Goal: Information Seeking & Learning: Learn about a topic

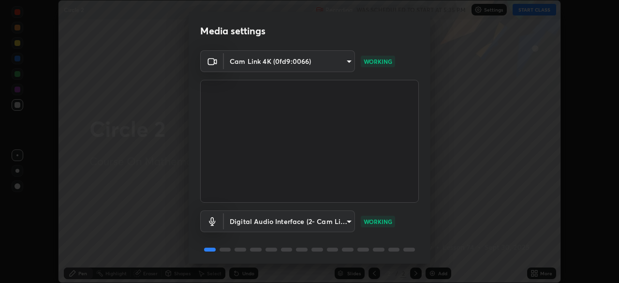
scroll to position [34, 0]
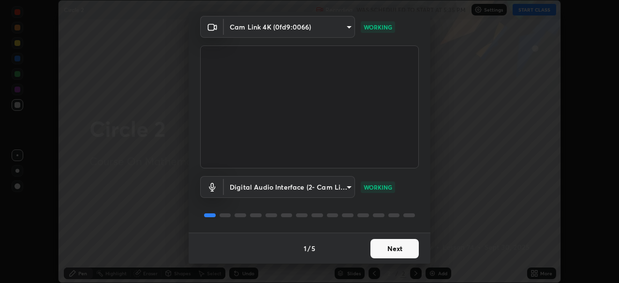
click at [384, 249] on button "Next" at bounding box center [394, 248] width 48 height 19
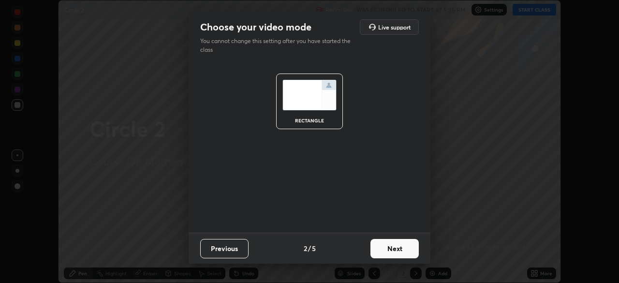
scroll to position [0, 0]
click at [387, 249] on button "Next" at bounding box center [394, 248] width 48 height 19
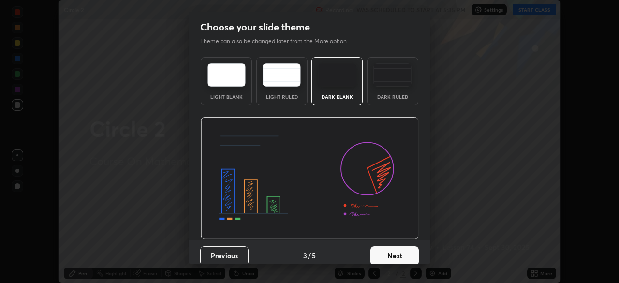
scroll to position [7, 0]
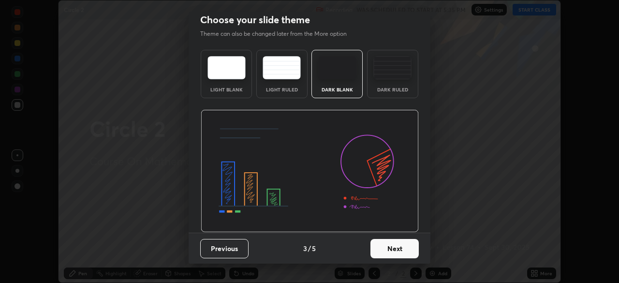
click at [381, 247] on button "Next" at bounding box center [394, 248] width 48 height 19
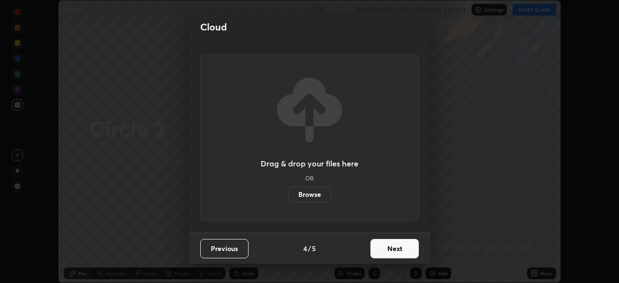
click at [385, 249] on button "Next" at bounding box center [394, 248] width 48 height 19
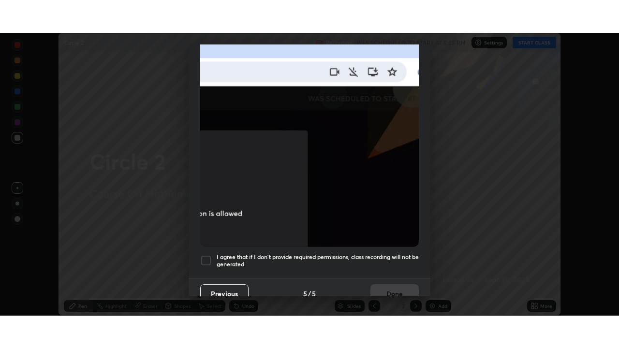
scroll to position [232, 0]
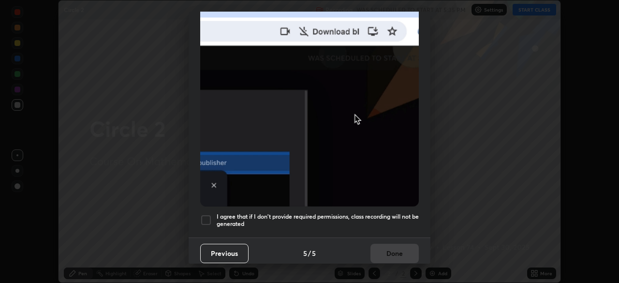
click at [347, 220] on h5 "I agree that if I don't provide required permissions, class recording will not …" at bounding box center [318, 220] width 202 height 15
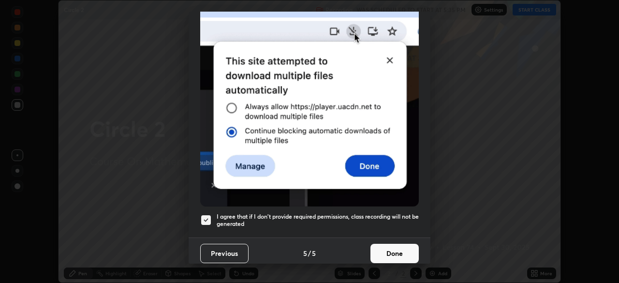
click at [387, 253] on button "Done" at bounding box center [394, 253] width 48 height 19
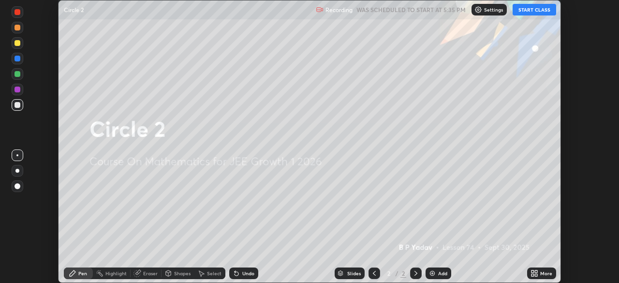
click at [535, 270] on icon at bounding box center [536, 271] width 2 height 2
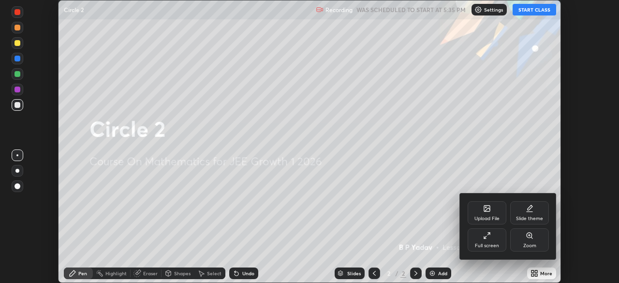
click at [500, 238] on div "Full screen" at bounding box center [487, 239] width 39 height 23
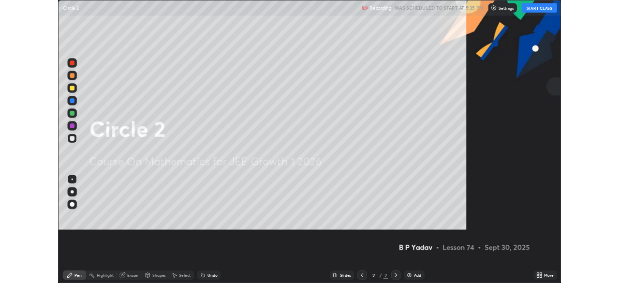
scroll to position [348, 619]
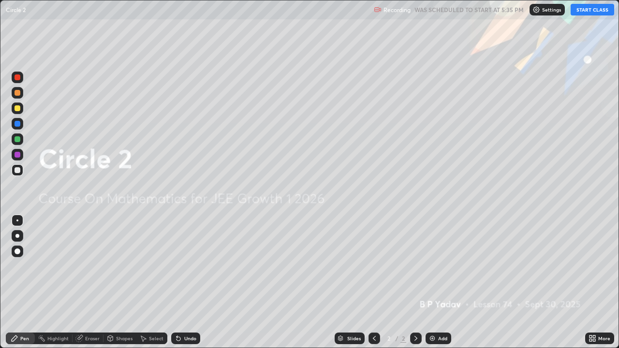
click at [592, 15] on button "START CLASS" at bounding box center [593, 10] width 44 height 12
click at [433, 282] on div "Add" at bounding box center [439, 339] width 26 height 12
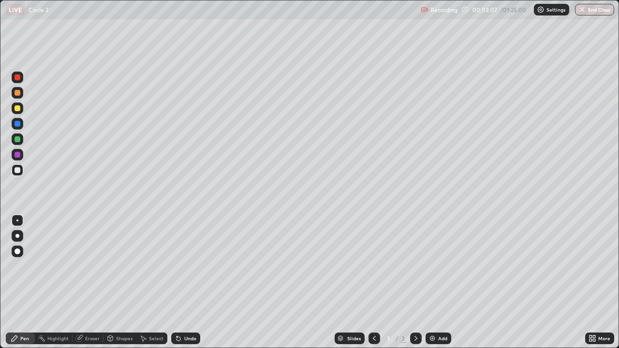
click at [18, 141] on div at bounding box center [18, 139] width 6 height 6
click at [18, 139] on div at bounding box center [18, 139] width 6 height 6
click at [19, 110] on div at bounding box center [18, 108] width 6 height 6
click at [15, 171] on div at bounding box center [18, 170] width 6 height 6
click at [429, 282] on img at bounding box center [432, 339] width 8 height 8
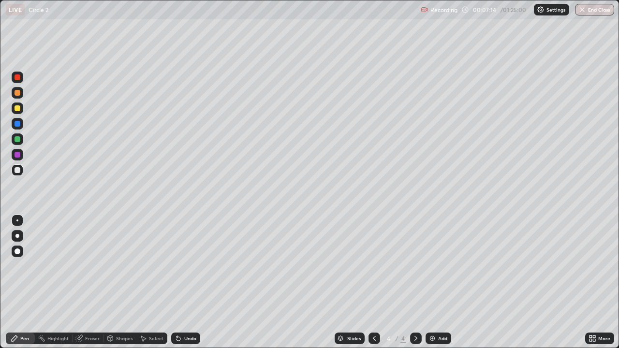
click at [19, 173] on div at bounding box center [18, 170] width 12 height 12
click at [439, 282] on div "Add" at bounding box center [442, 338] width 9 height 5
click at [17, 140] on div at bounding box center [18, 139] width 6 height 6
click at [18, 170] on div at bounding box center [18, 170] width 6 height 6
click at [15, 93] on div at bounding box center [18, 93] width 6 height 6
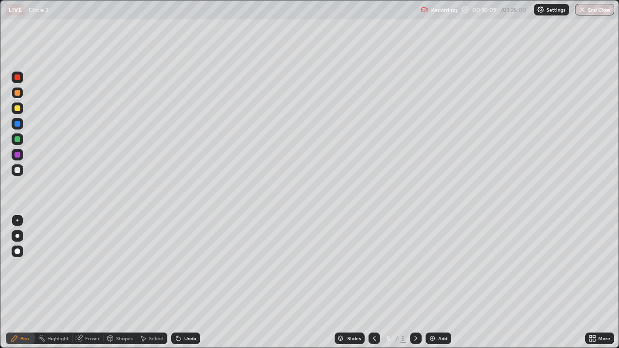
click at [17, 170] on div at bounding box center [18, 170] width 6 height 6
click at [16, 139] on div at bounding box center [18, 139] width 6 height 6
click at [19, 169] on div at bounding box center [18, 170] width 6 height 6
click at [18, 108] on div at bounding box center [18, 108] width 6 height 6
click at [417, 282] on icon at bounding box center [416, 339] width 8 height 8
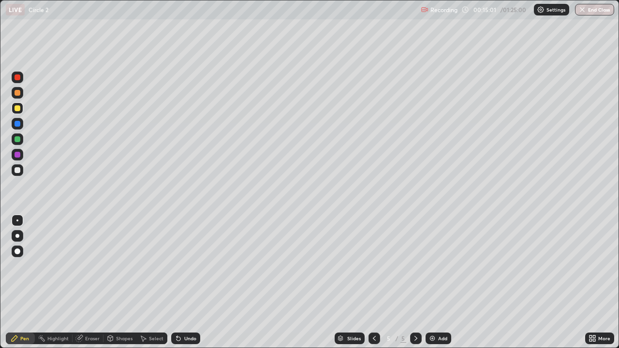
click at [438, 282] on div "Add" at bounding box center [442, 338] width 9 height 5
click at [17, 171] on div at bounding box center [18, 170] width 6 height 6
click at [18, 139] on div at bounding box center [18, 139] width 6 height 6
click at [15, 170] on div at bounding box center [18, 170] width 6 height 6
click at [185, 282] on div "Undo" at bounding box center [190, 338] width 12 height 5
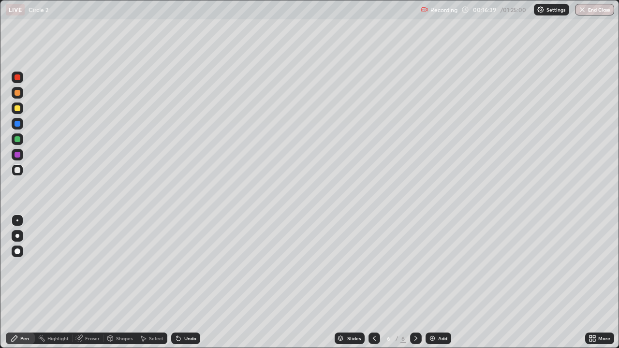
click at [187, 282] on div "Undo" at bounding box center [190, 338] width 12 height 5
click at [448, 282] on div "Add" at bounding box center [439, 339] width 26 height 12
click at [15, 138] on div at bounding box center [18, 139] width 6 height 6
click at [18, 112] on div at bounding box center [18, 109] width 12 height 12
click at [15, 170] on div at bounding box center [18, 170] width 6 height 6
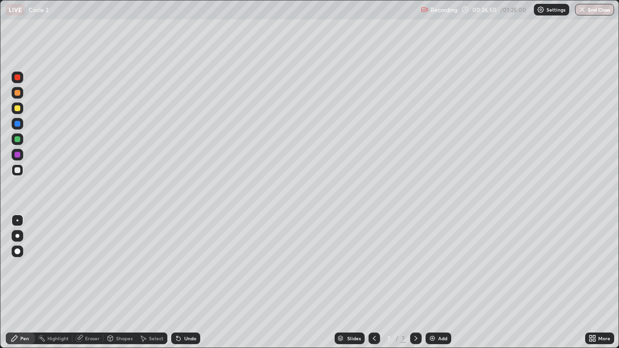
click at [441, 282] on div "Add" at bounding box center [442, 338] width 9 height 5
click at [191, 282] on div "Undo" at bounding box center [190, 338] width 12 height 5
click at [441, 282] on div "Add" at bounding box center [439, 339] width 26 height 12
click at [15, 141] on div at bounding box center [18, 139] width 6 height 6
click at [17, 169] on div at bounding box center [18, 170] width 6 height 6
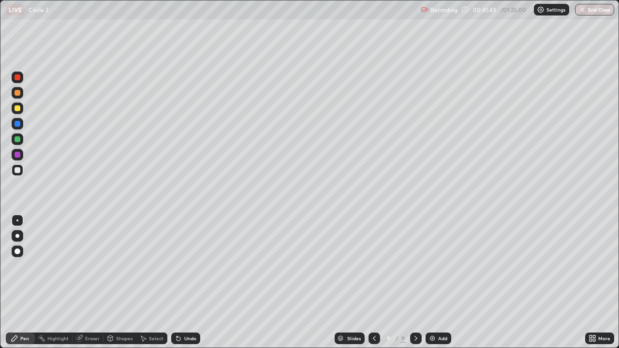
click at [418, 282] on div at bounding box center [416, 339] width 12 height 12
click at [440, 282] on div "Add" at bounding box center [442, 338] width 9 height 5
click at [15, 93] on div at bounding box center [18, 93] width 6 height 6
click at [16, 172] on div at bounding box center [18, 170] width 6 height 6
click at [122, 282] on div "Shapes" at bounding box center [124, 338] width 16 height 5
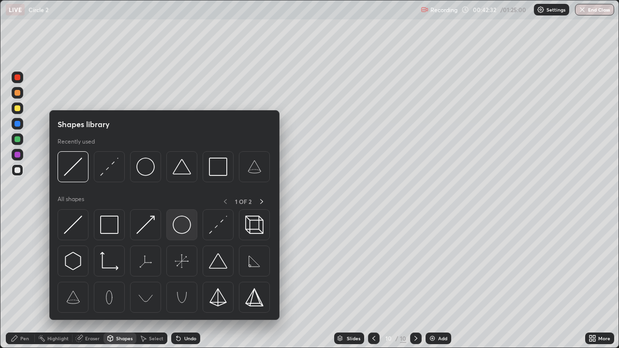
click at [178, 228] on img at bounding box center [182, 225] width 18 height 18
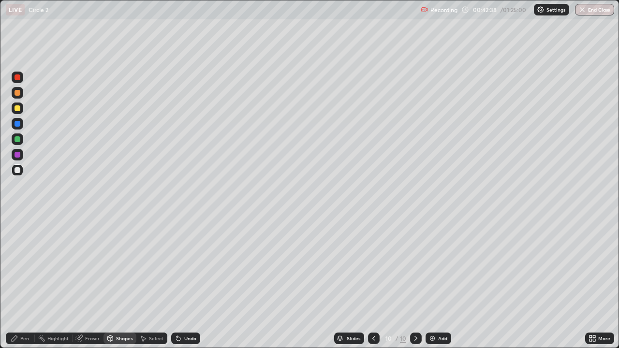
click at [27, 282] on div "Pen" at bounding box center [24, 338] width 9 height 5
click at [16, 139] on div at bounding box center [18, 139] width 6 height 6
click at [16, 173] on div at bounding box center [18, 170] width 6 height 6
click at [373, 282] on icon at bounding box center [374, 339] width 8 height 8
click at [372, 282] on icon at bounding box center [374, 339] width 8 height 8
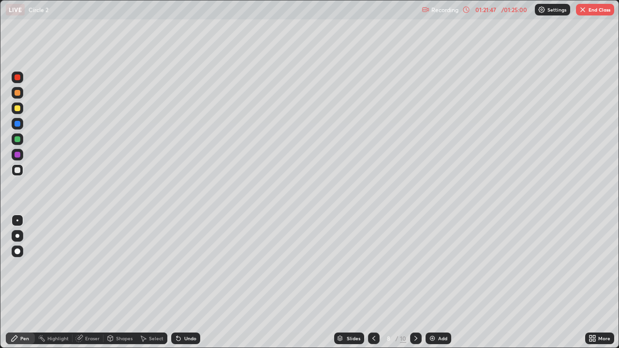
click at [581, 13] on img "button" at bounding box center [583, 10] width 8 height 8
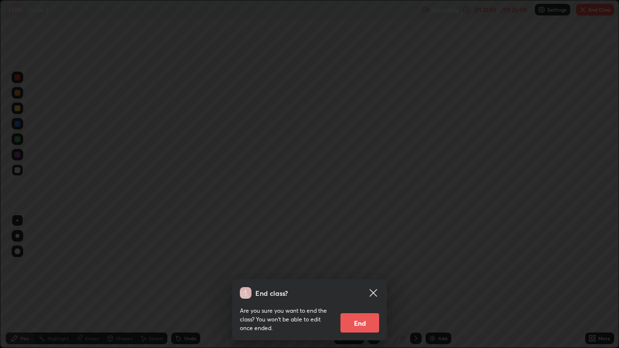
click at [367, 282] on button "End" at bounding box center [359, 322] width 39 height 19
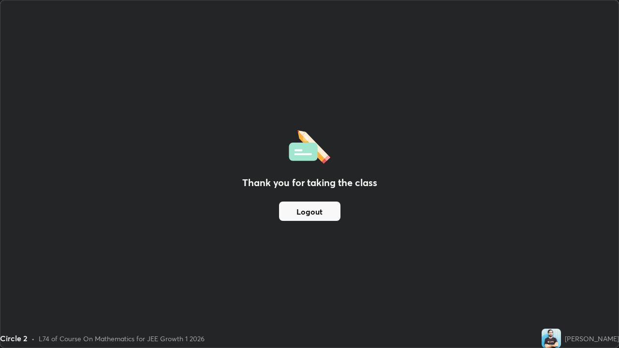
click at [318, 215] on button "Logout" at bounding box center [309, 211] width 61 height 19
click at [314, 214] on button "Logout" at bounding box center [309, 211] width 61 height 19
click at [315, 211] on button "Logout" at bounding box center [309, 211] width 61 height 19
click at [316, 210] on button "Logout" at bounding box center [309, 211] width 61 height 19
click at [320, 206] on button "Logout" at bounding box center [309, 211] width 61 height 19
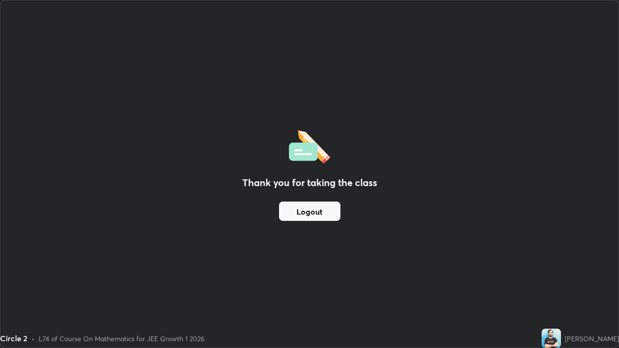
click at [323, 205] on button "Logout" at bounding box center [309, 211] width 61 height 19
click at [325, 205] on button "Logout" at bounding box center [309, 211] width 61 height 19
click at [326, 205] on button "Logout" at bounding box center [309, 211] width 61 height 19
click at [328, 204] on button "Logout" at bounding box center [309, 211] width 61 height 19
click at [328, 207] on button "Logout" at bounding box center [309, 211] width 61 height 19
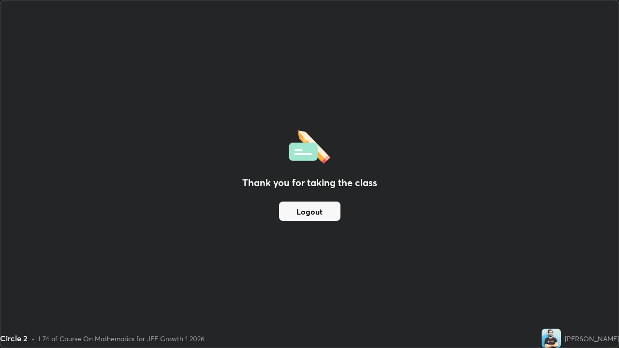
click at [329, 207] on button "Logout" at bounding box center [309, 211] width 61 height 19
click at [331, 207] on button "Logout" at bounding box center [309, 211] width 61 height 19
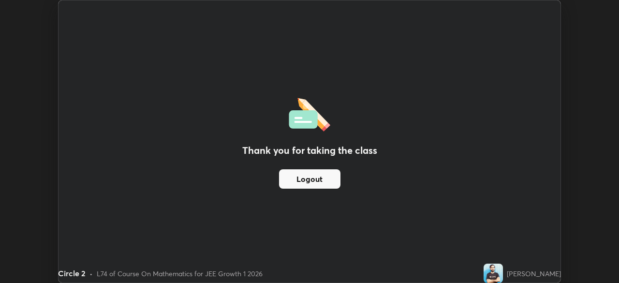
scroll to position [48069, 47733]
